Goal: Complete application form

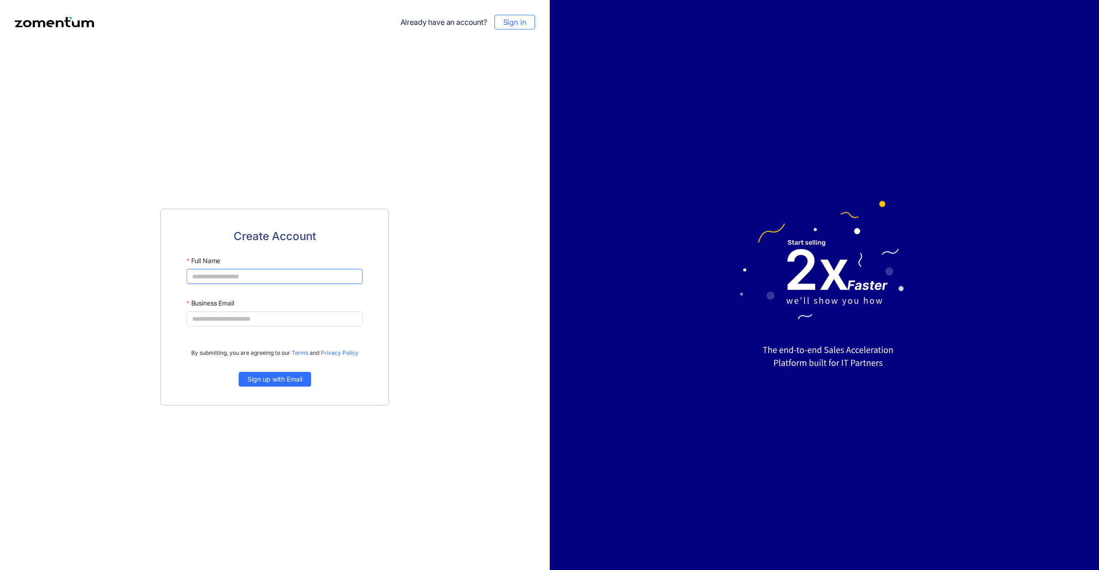
click at [280, 277] on input "Full Name" at bounding box center [275, 276] width 176 height 15
type input "**********"
click at [288, 379] on span "Sign up with Email" at bounding box center [274, 379] width 55 height 10
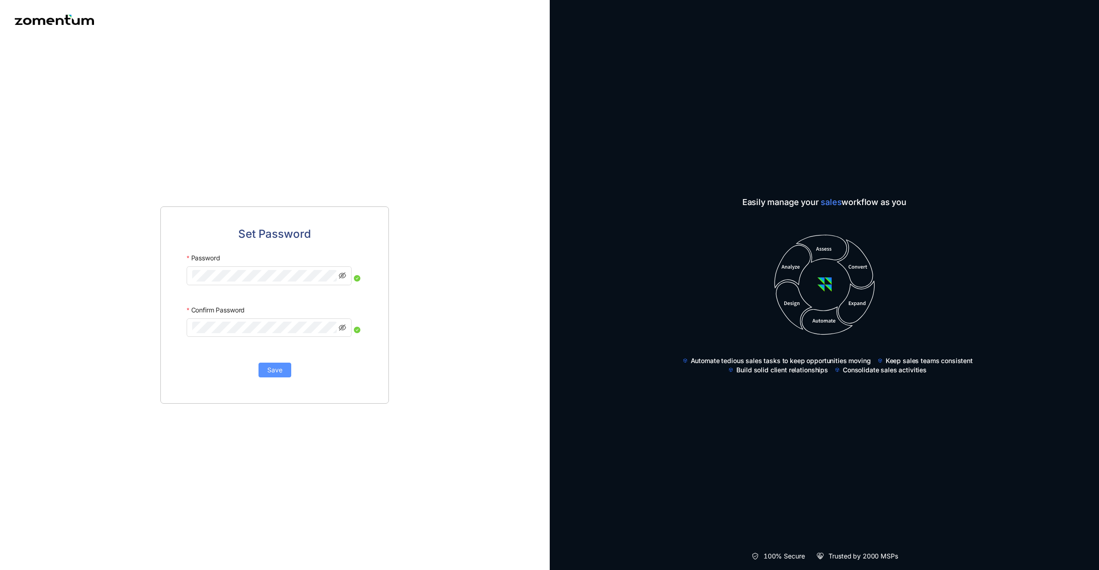
click at [274, 368] on span "Save" at bounding box center [274, 370] width 15 height 10
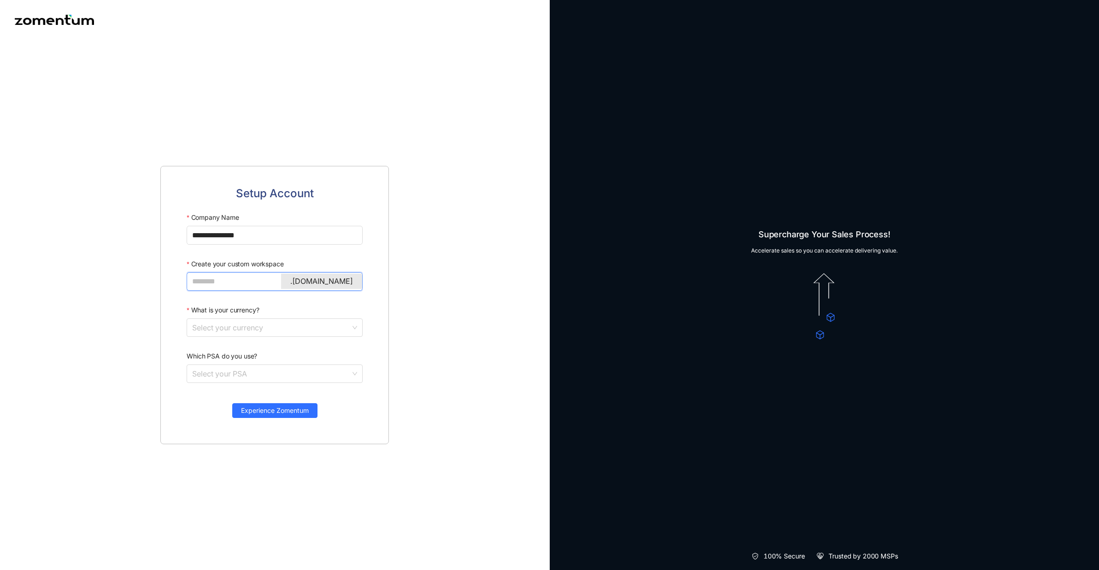
click at [231, 280] on input "Create your custom workspace" at bounding box center [273, 282] width 163 height 12
type input "****"
click at [257, 327] on input "What is your currency?" at bounding box center [271, 328] width 159 height 18
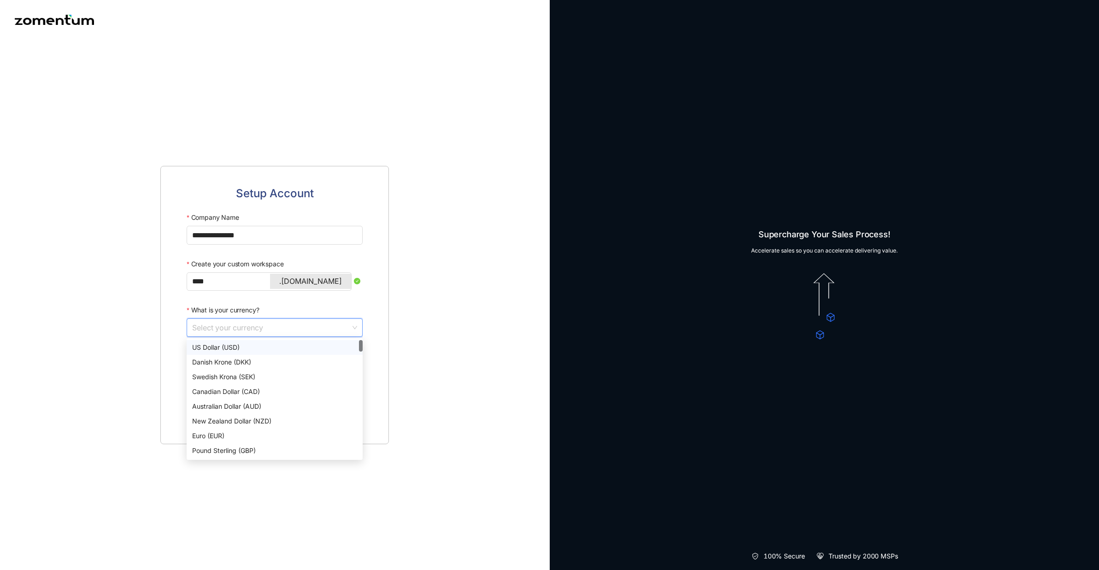
click at [254, 349] on div "US Dollar (USD)" at bounding box center [274, 347] width 165 height 10
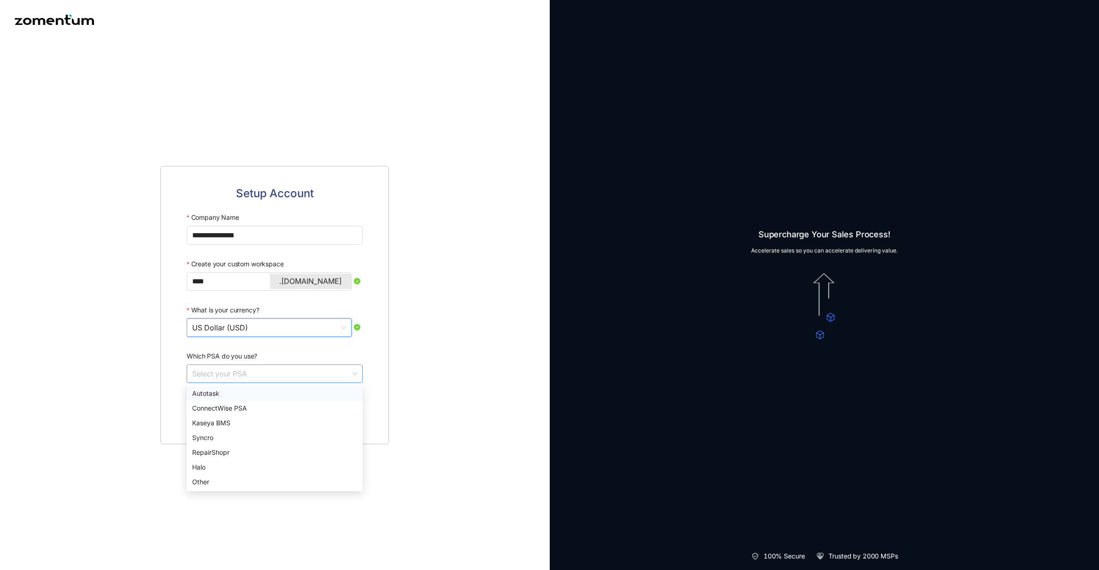
click at [302, 383] on div "Select your PSA" at bounding box center [275, 374] width 176 height 18
click at [288, 408] on div "ConnectWise PSA" at bounding box center [274, 408] width 165 height 10
click at [298, 410] on span "Experience Zomentum" at bounding box center [275, 411] width 68 height 10
